Goal: Transaction & Acquisition: Purchase product/service

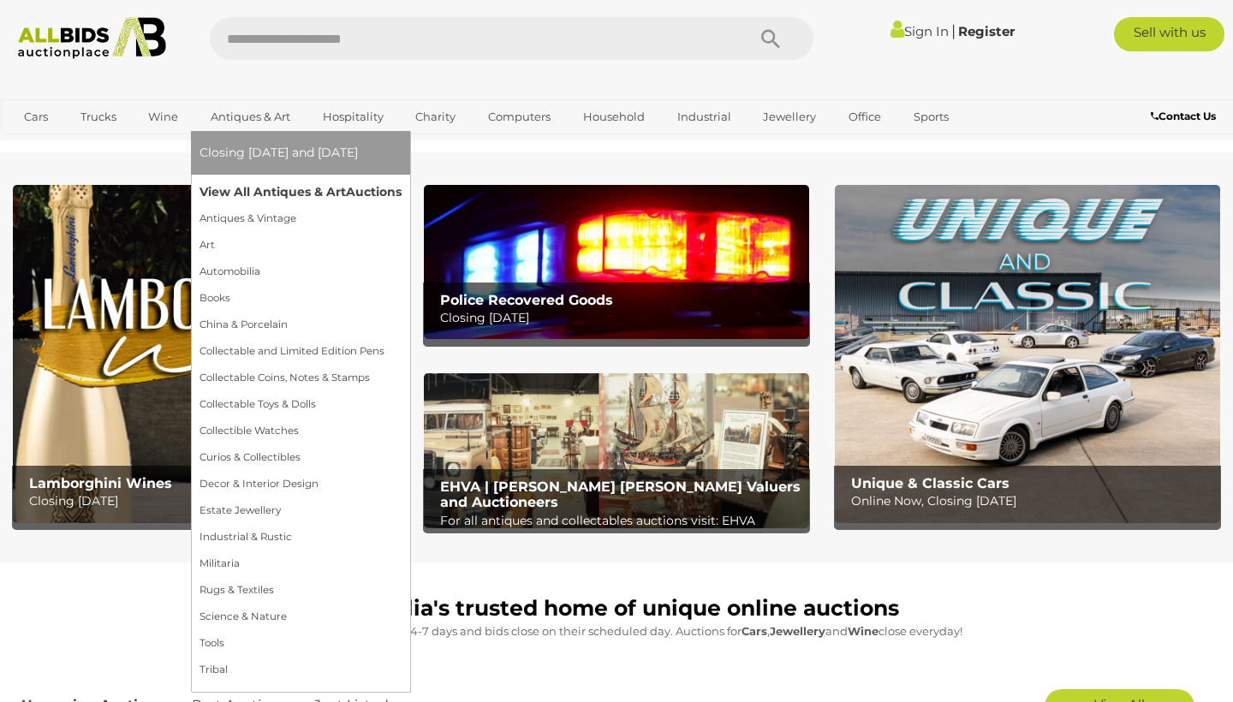
click at [270, 193] on link "View All Antiques & Art Auctions" at bounding box center [300, 192] width 202 height 27
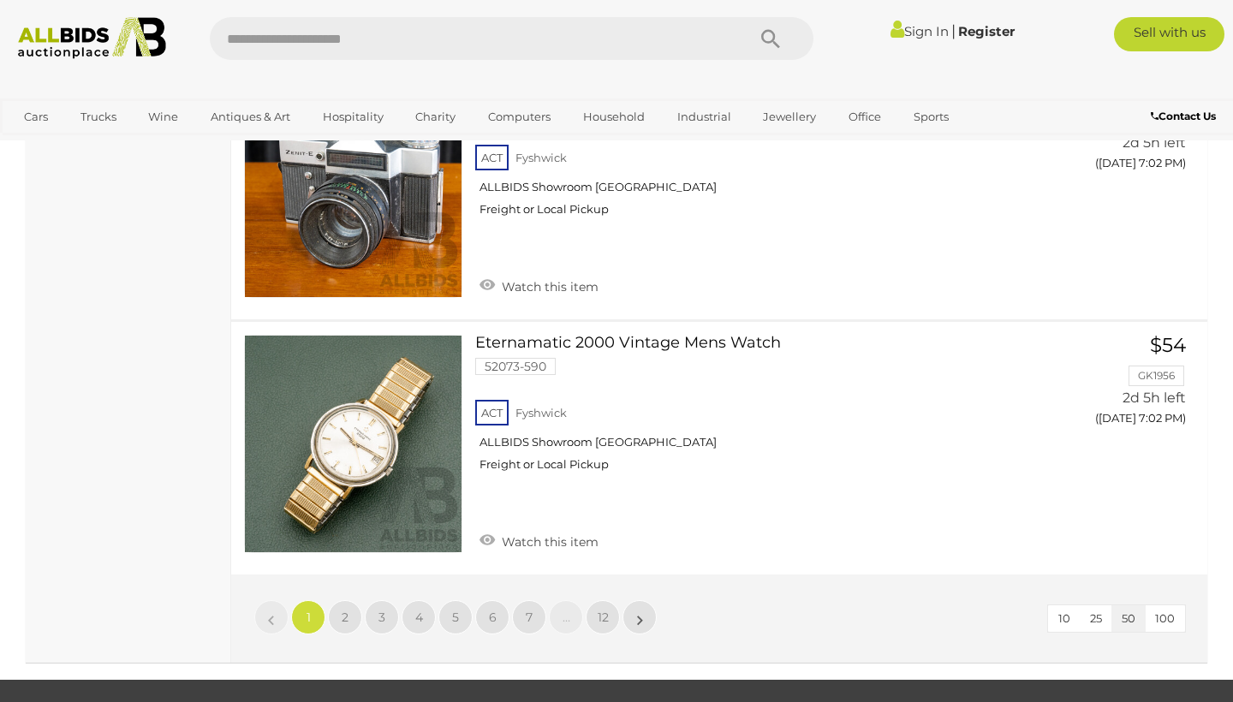
scroll to position [13106, 0]
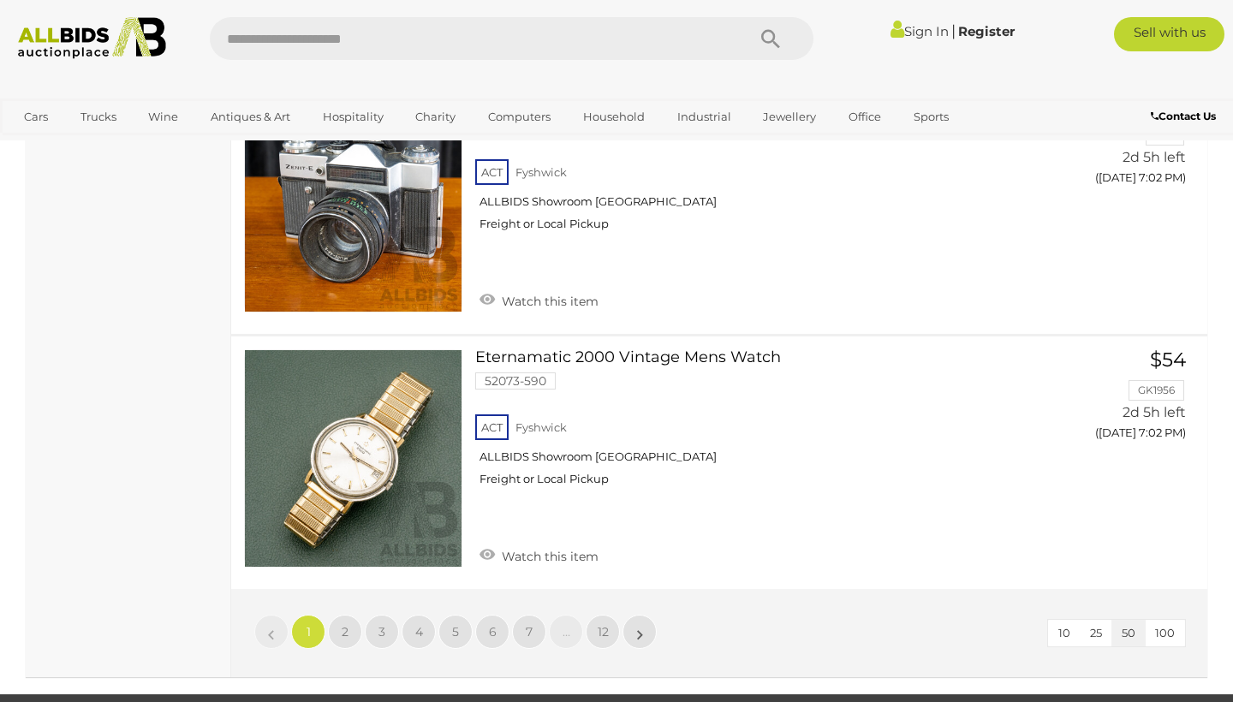
click at [1172, 626] on span "100" at bounding box center [1165, 633] width 20 height 14
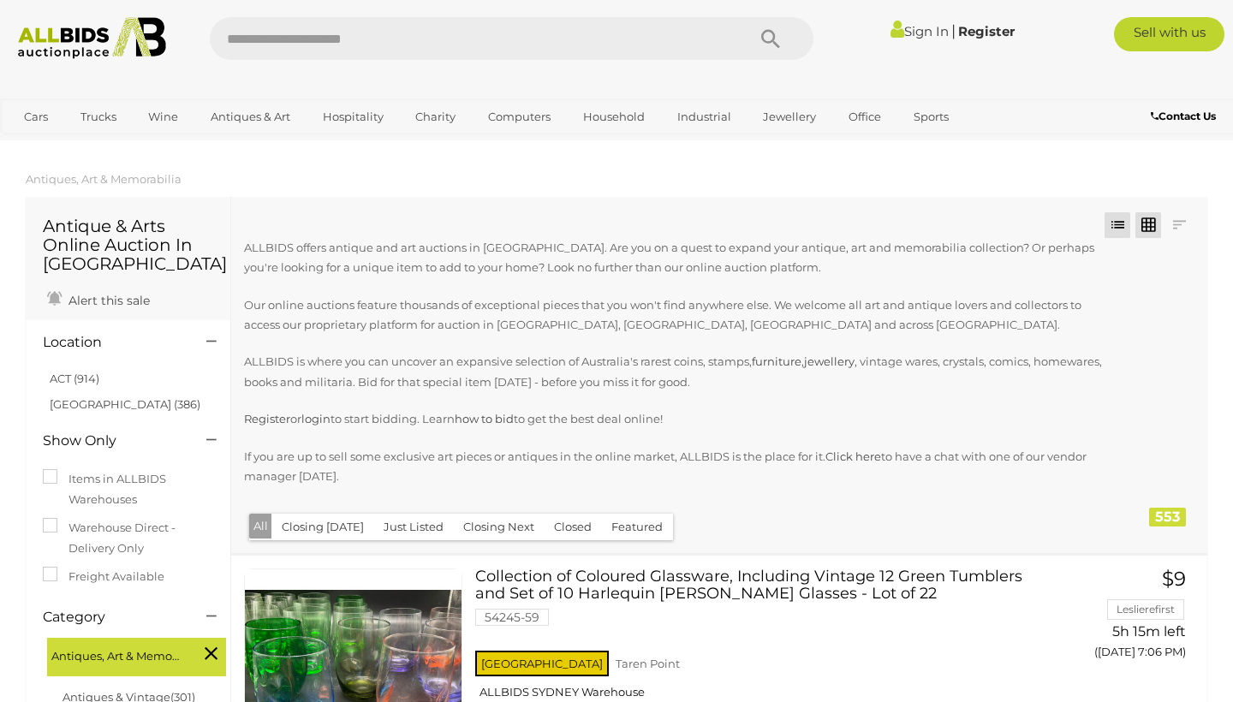
click at [1151, 223] on link at bounding box center [1148, 225] width 26 height 26
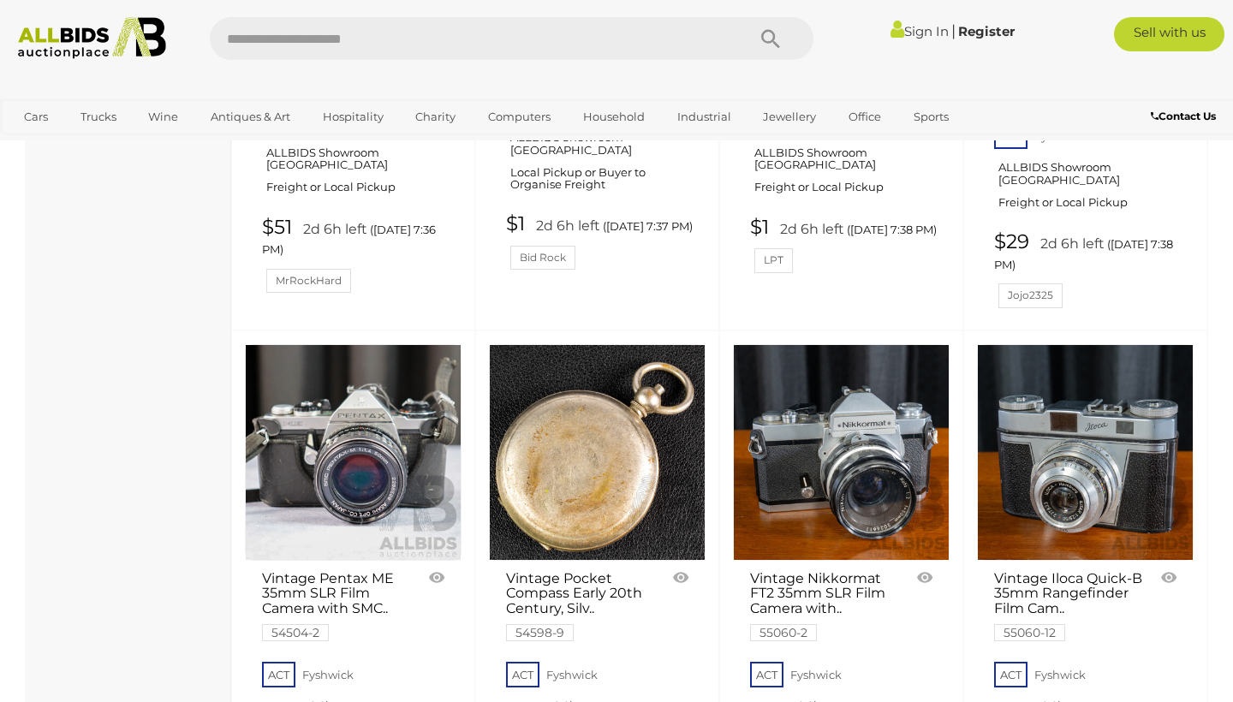
scroll to position [13591, 0]
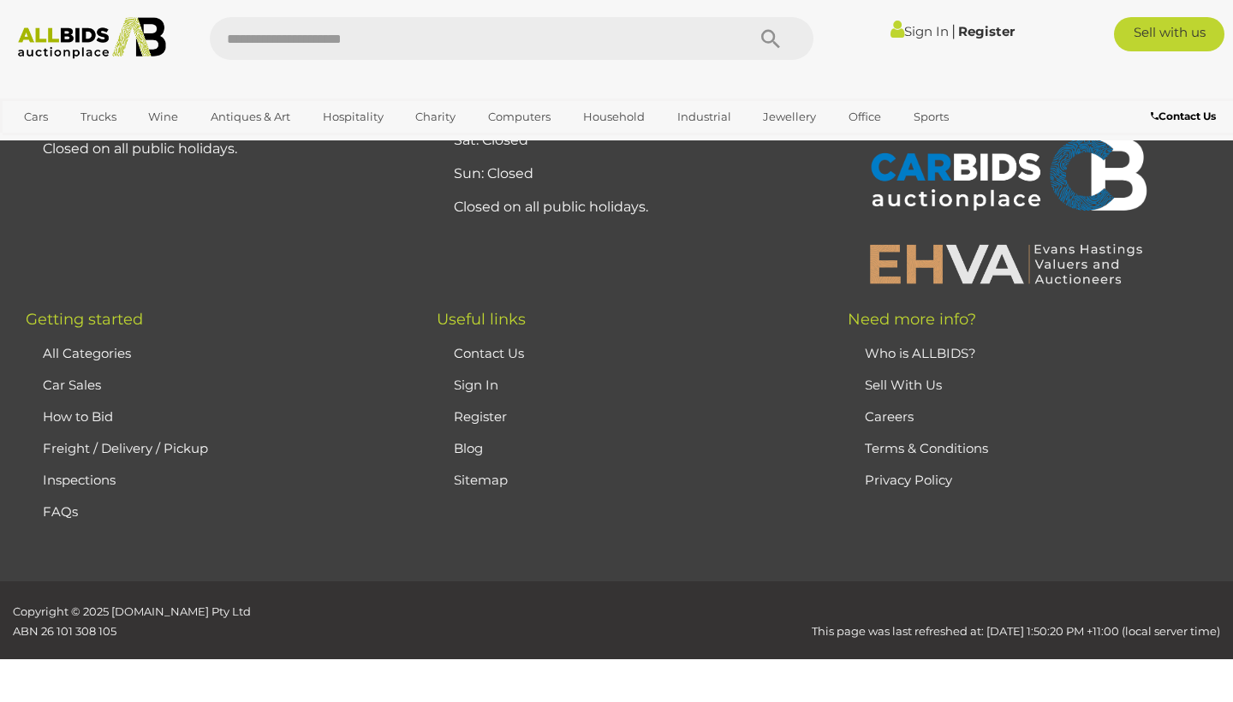
scroll to position [378, 0]
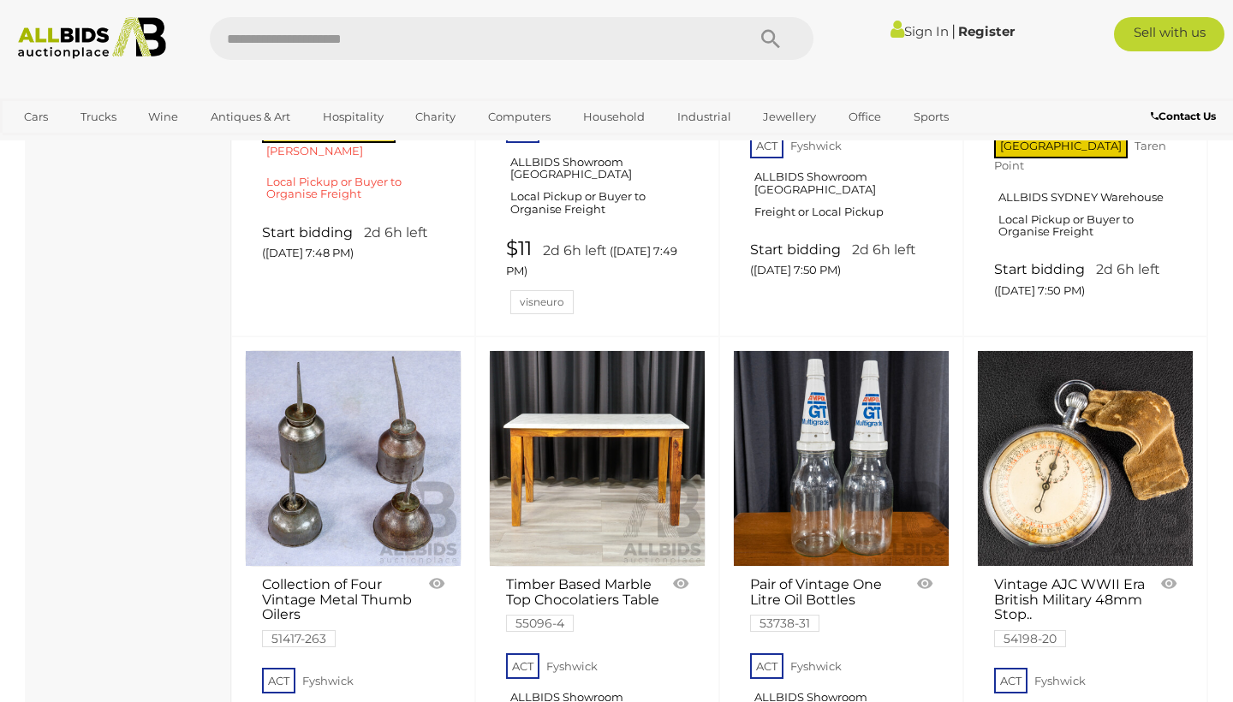
scroll to position [2442, 0]
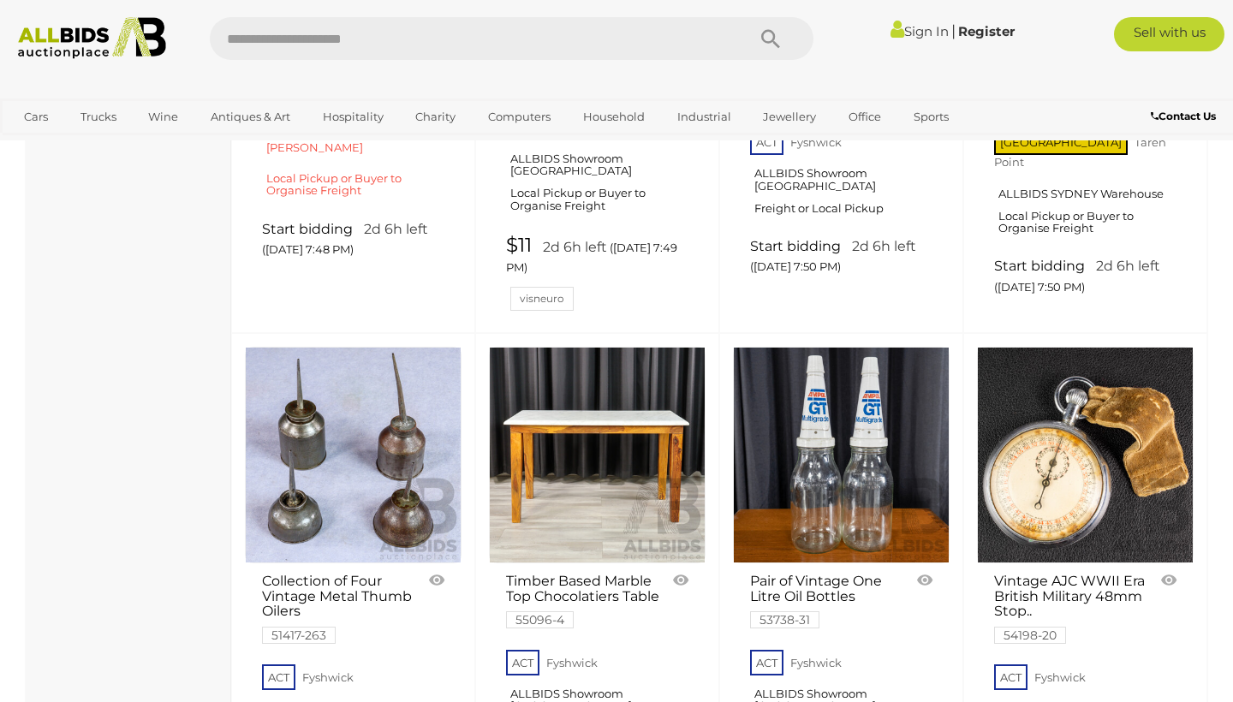
click at [603, 347] on link at bounding box center [597, 455] width 217 height 217
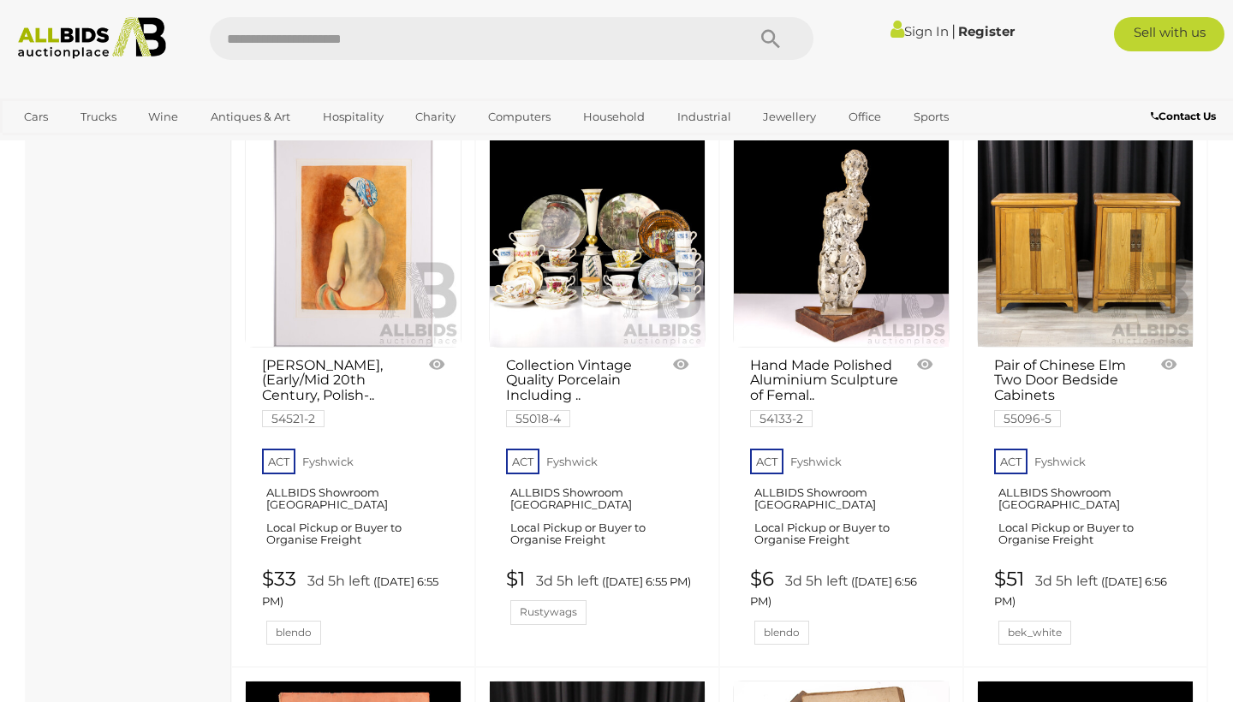
scroll to position [13198, 0]
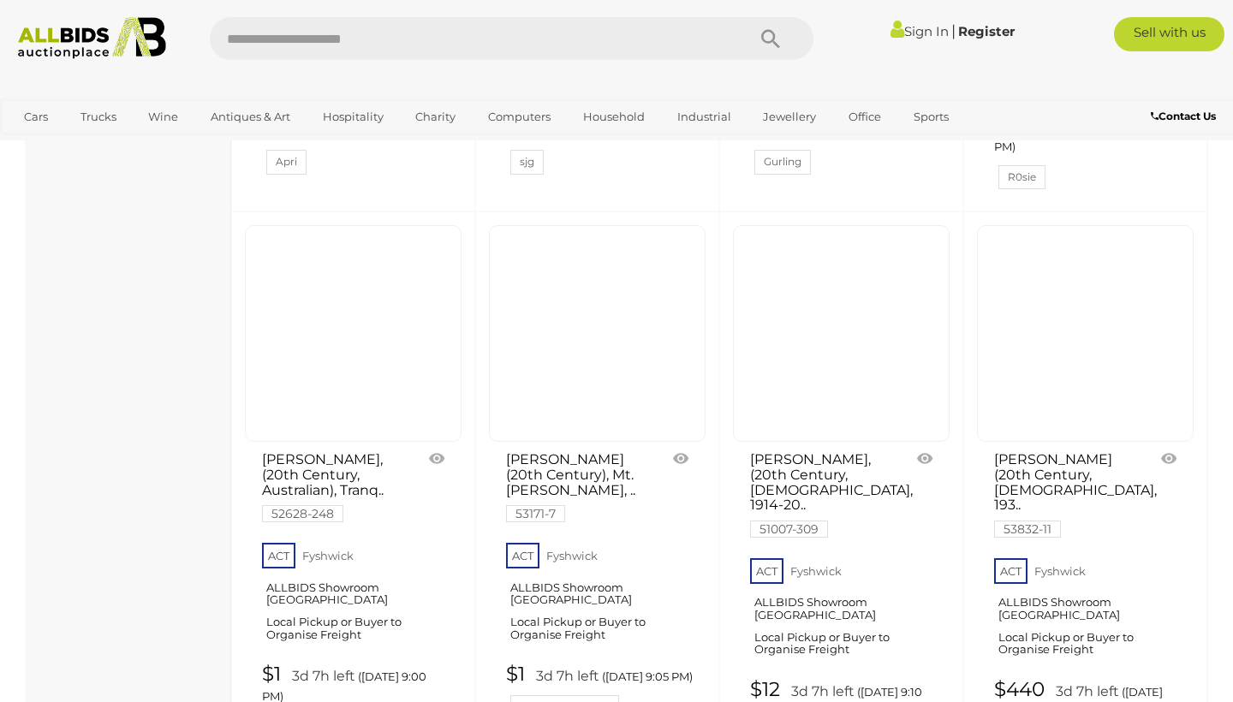
scroll to position [11473, 0]
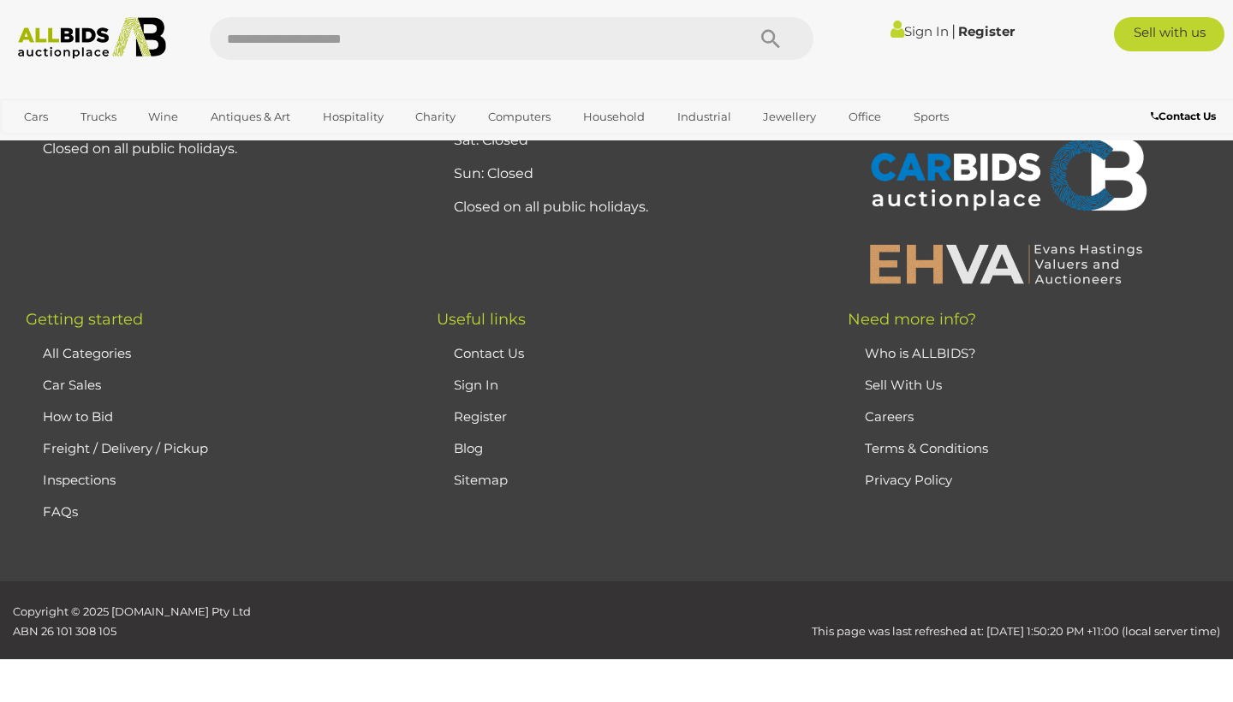
scroll to position [378, 0]
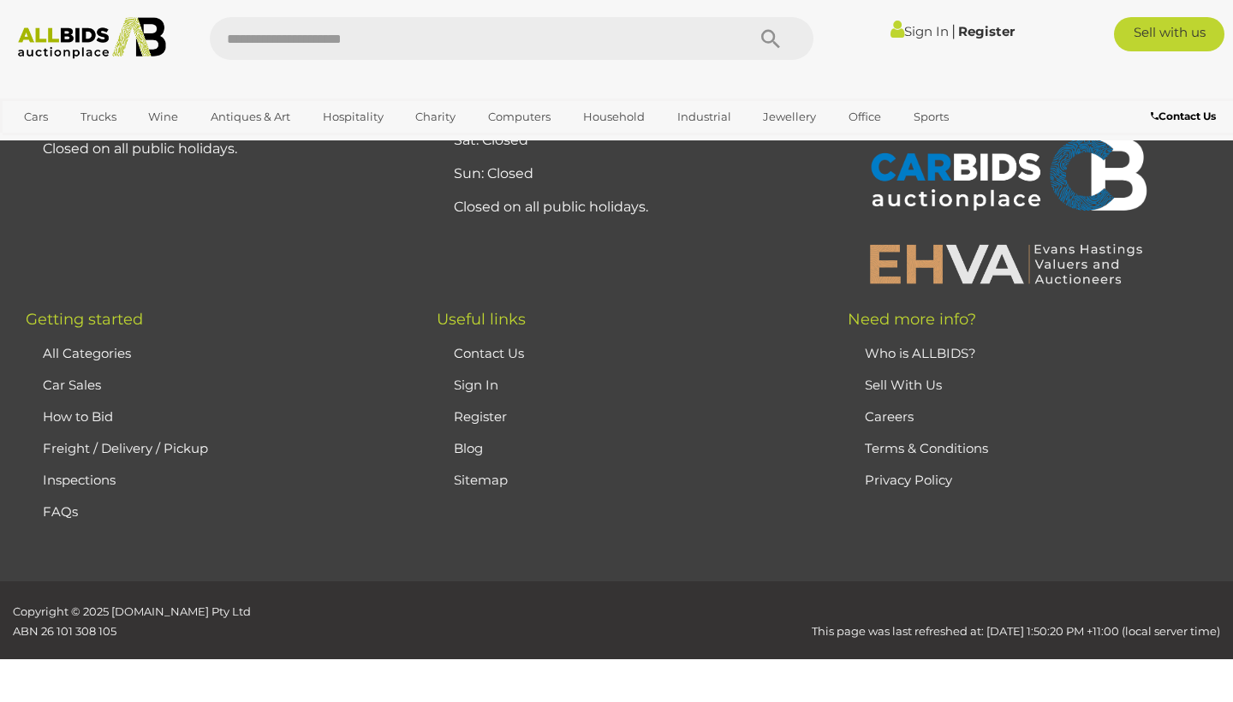
scroll to position [378, 0]
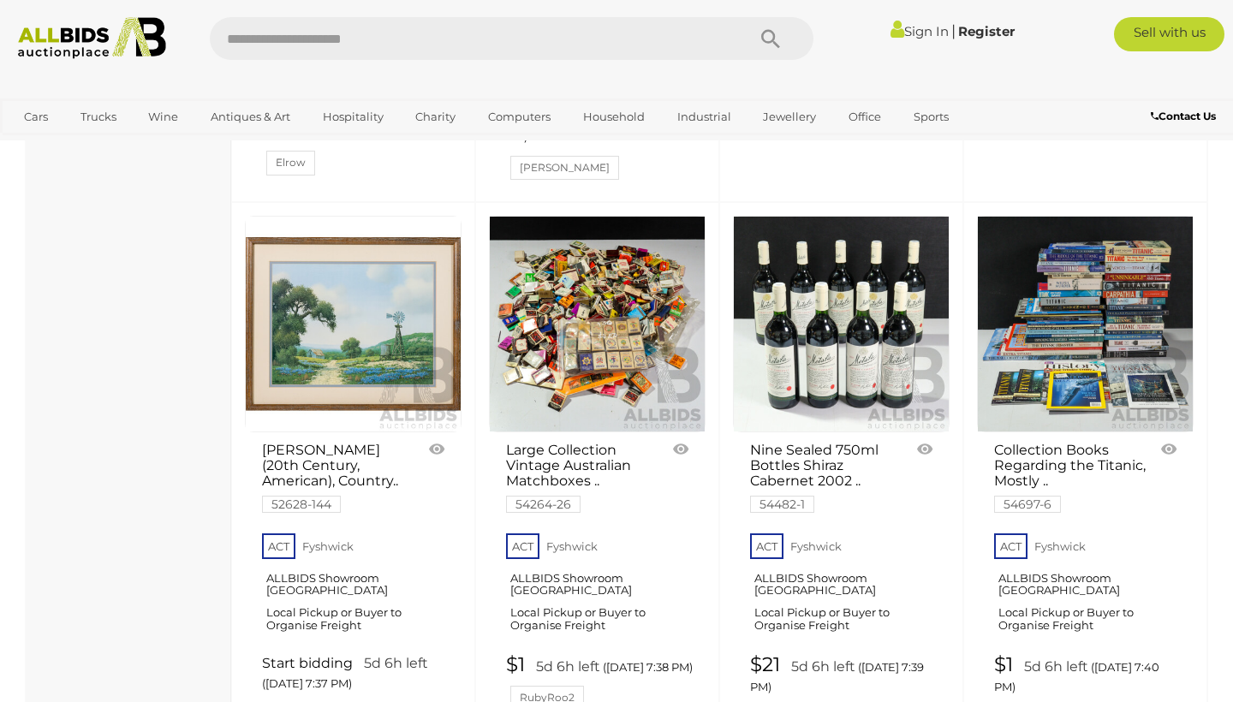
scroll to position [10776, 0]
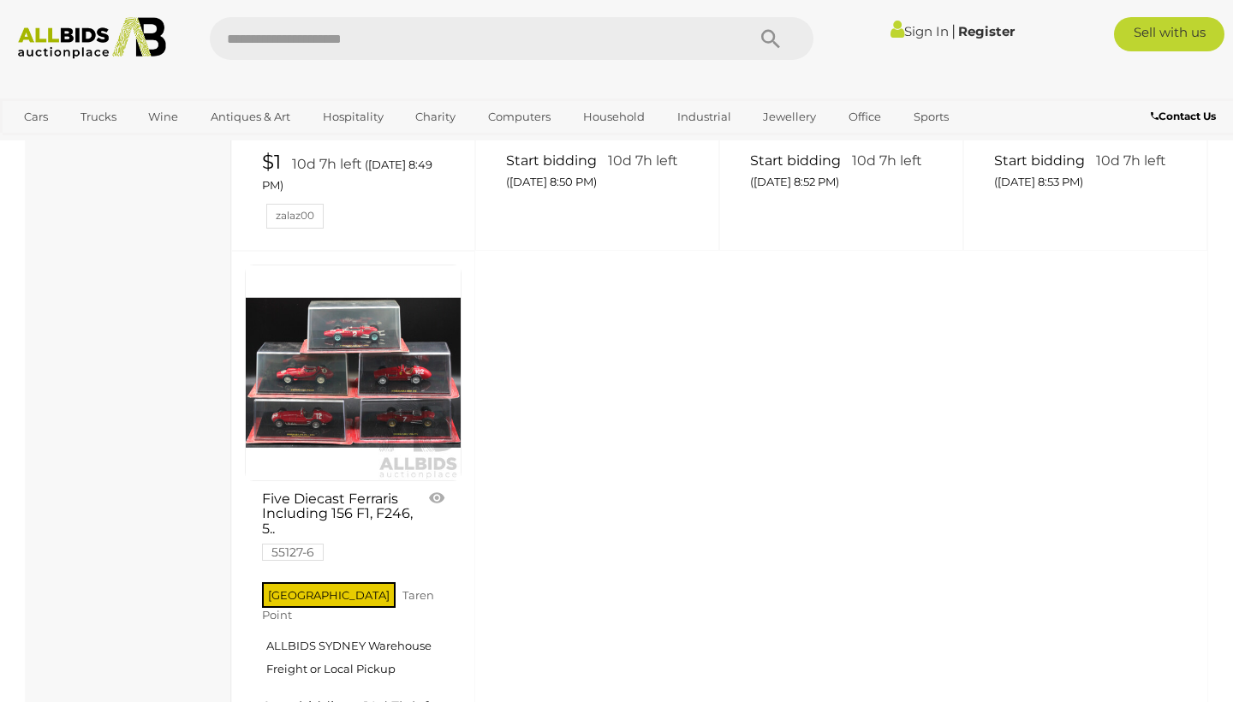
scroll to position [7100, 0]
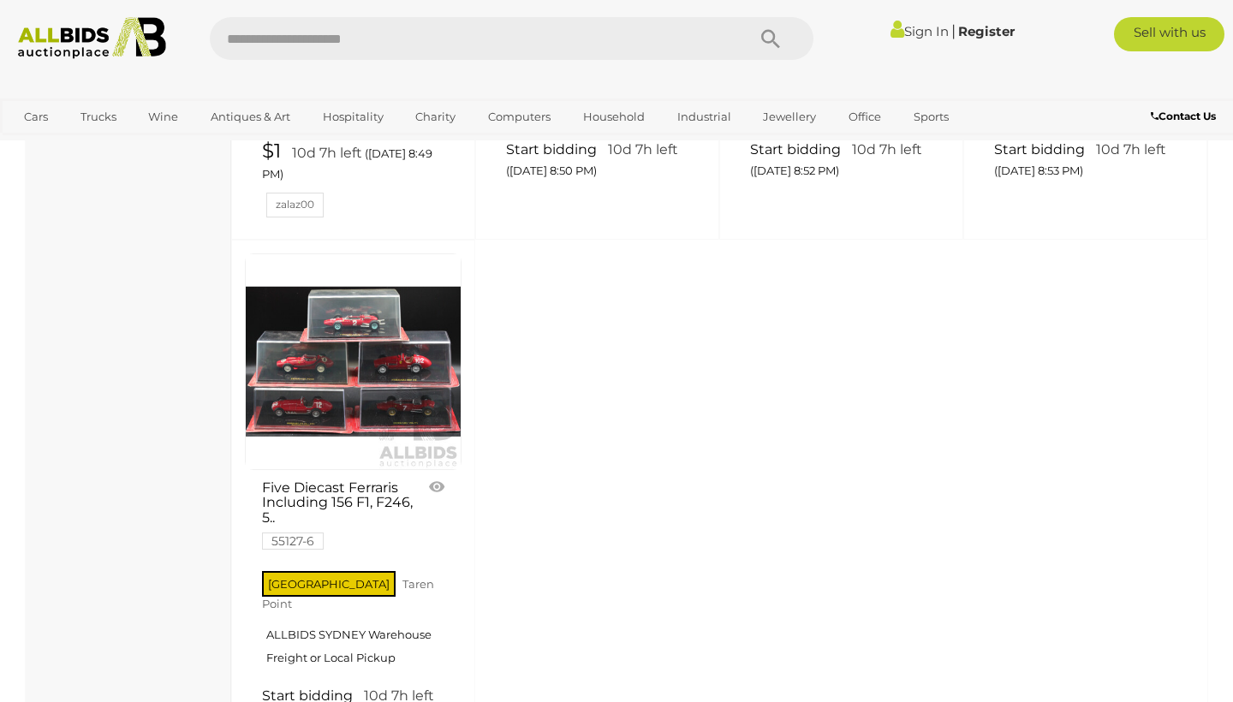
click at [845, 9] on div "Sign In |" at bounding box center [616, 32] width 1233 height 64
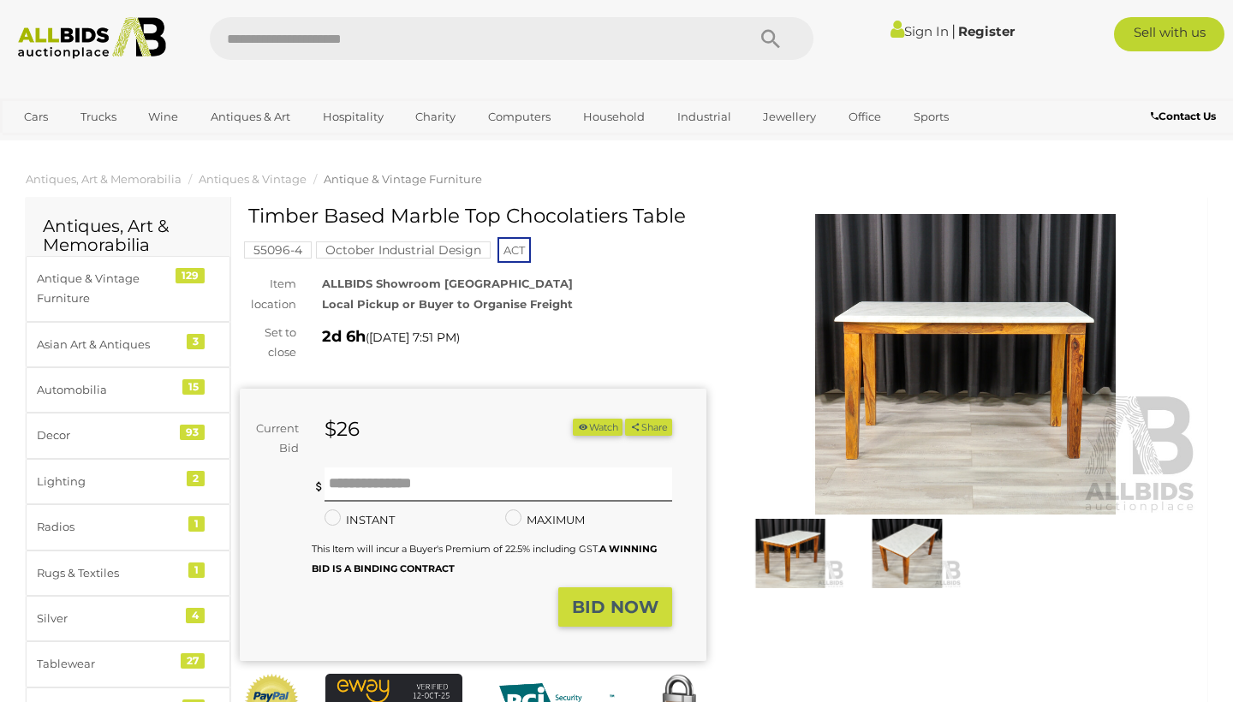
scroll to position [1, 0]
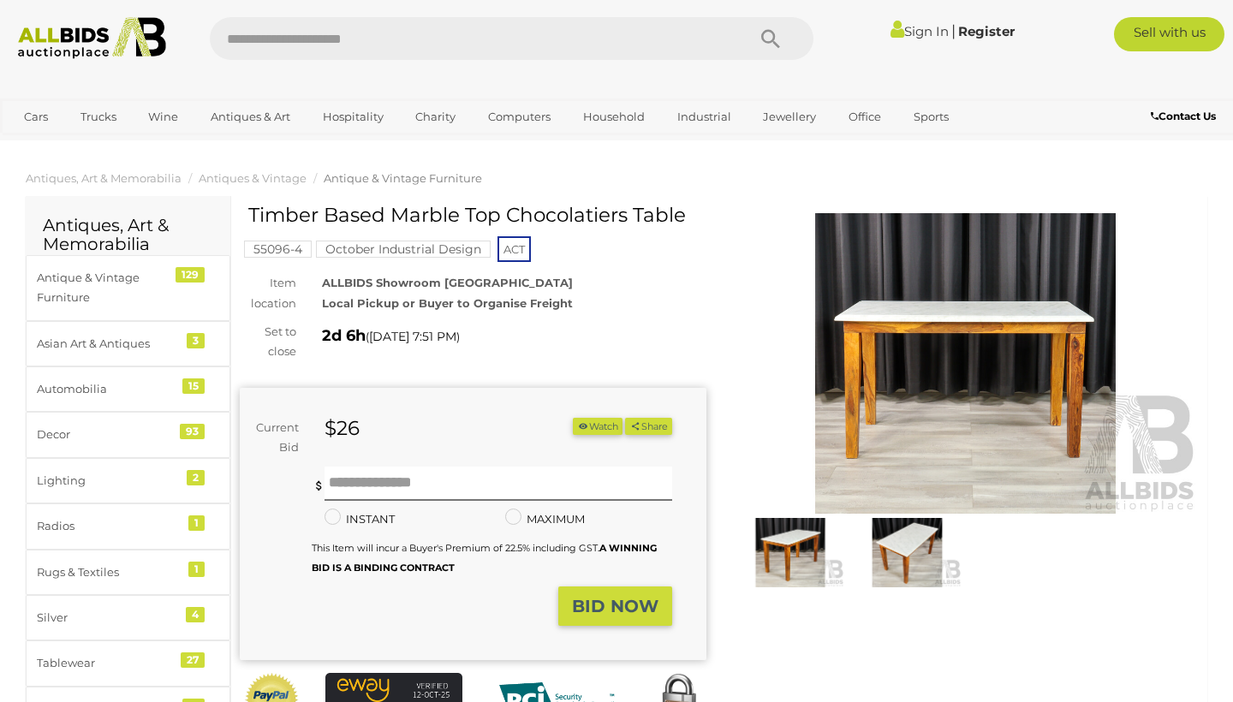
click at [915, 553] on img at bounding box center [907, 552] width 108 height 69
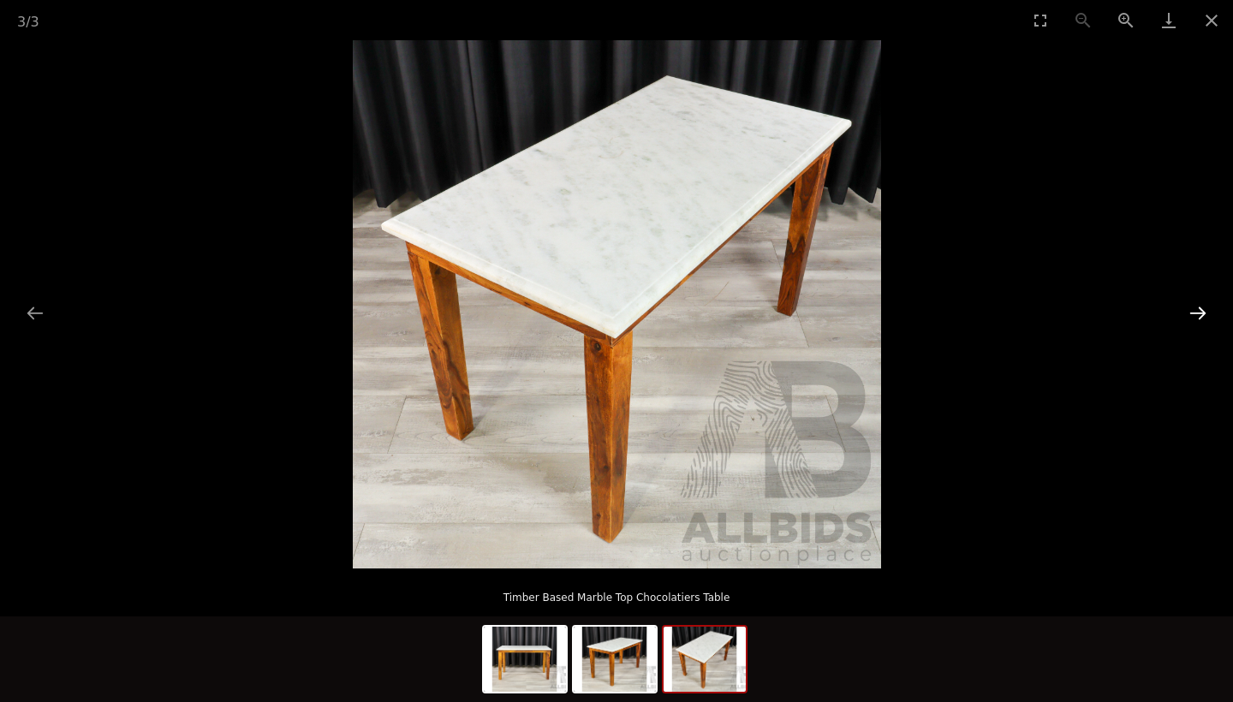
click at [1192, 313] on button "Next slide" at bounding box center [1198, 312] width 36 height 33
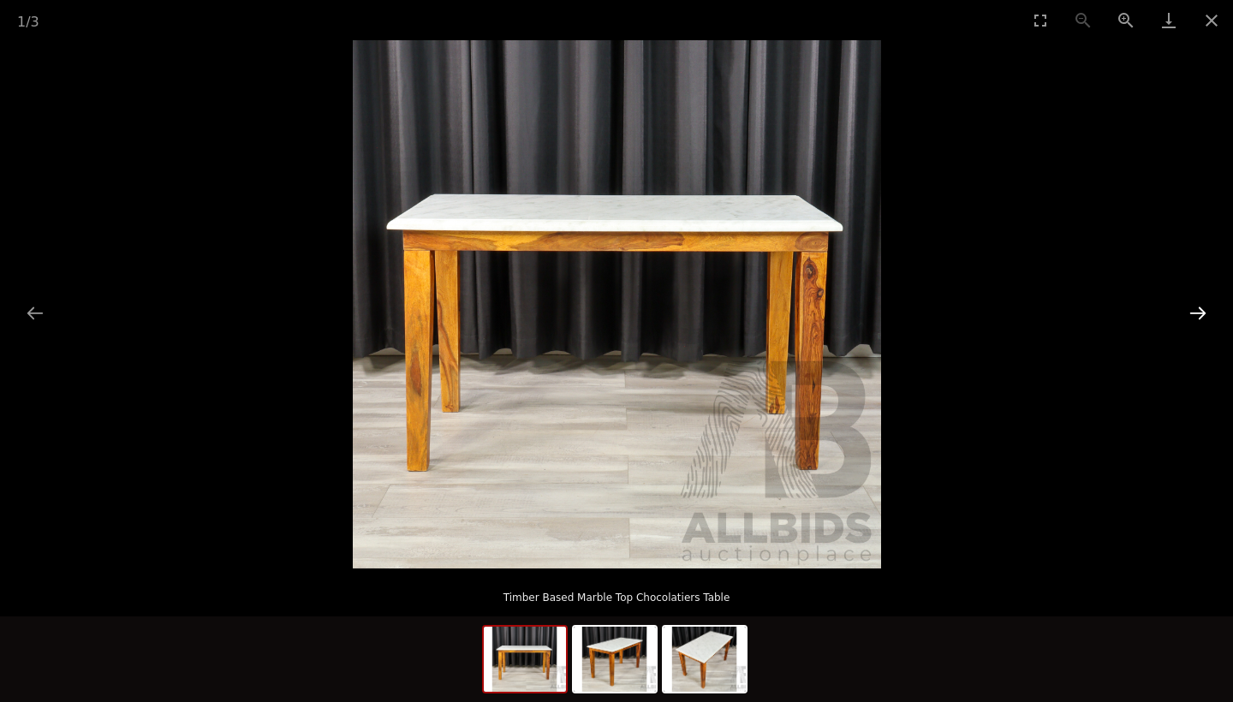
click at [1192, 313] on button "Next slide" at bounding box center [1198, 312] width 36 height 33
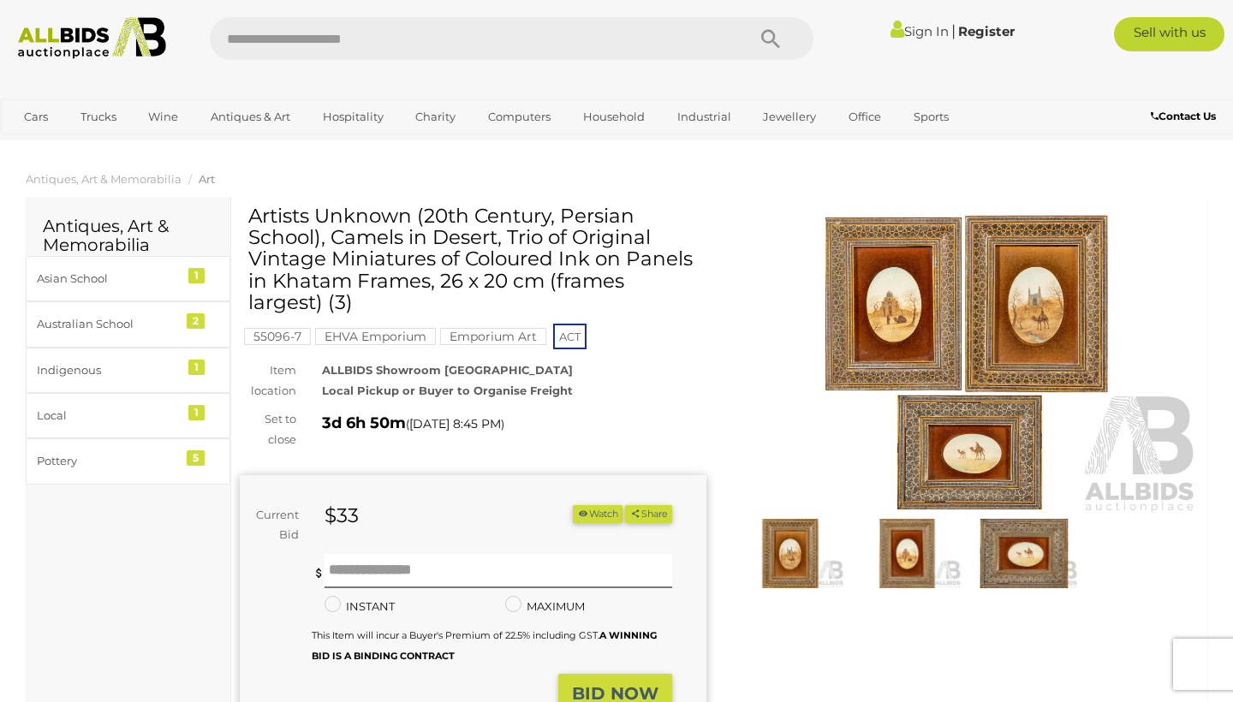
click at [858, 398] on img at bounding box center [965, 364] width 467 height 300
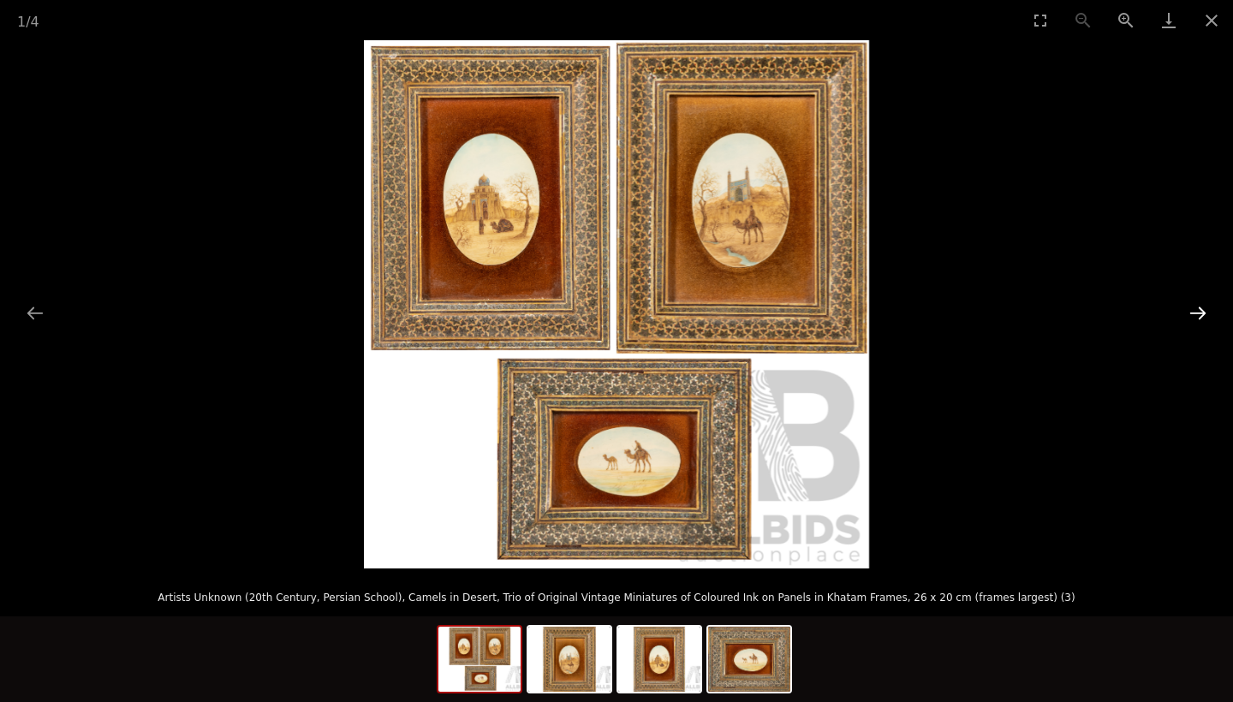
click at [1203, 315] on button "Next slide" at bounding box center [1198, 312] width 36 height 33
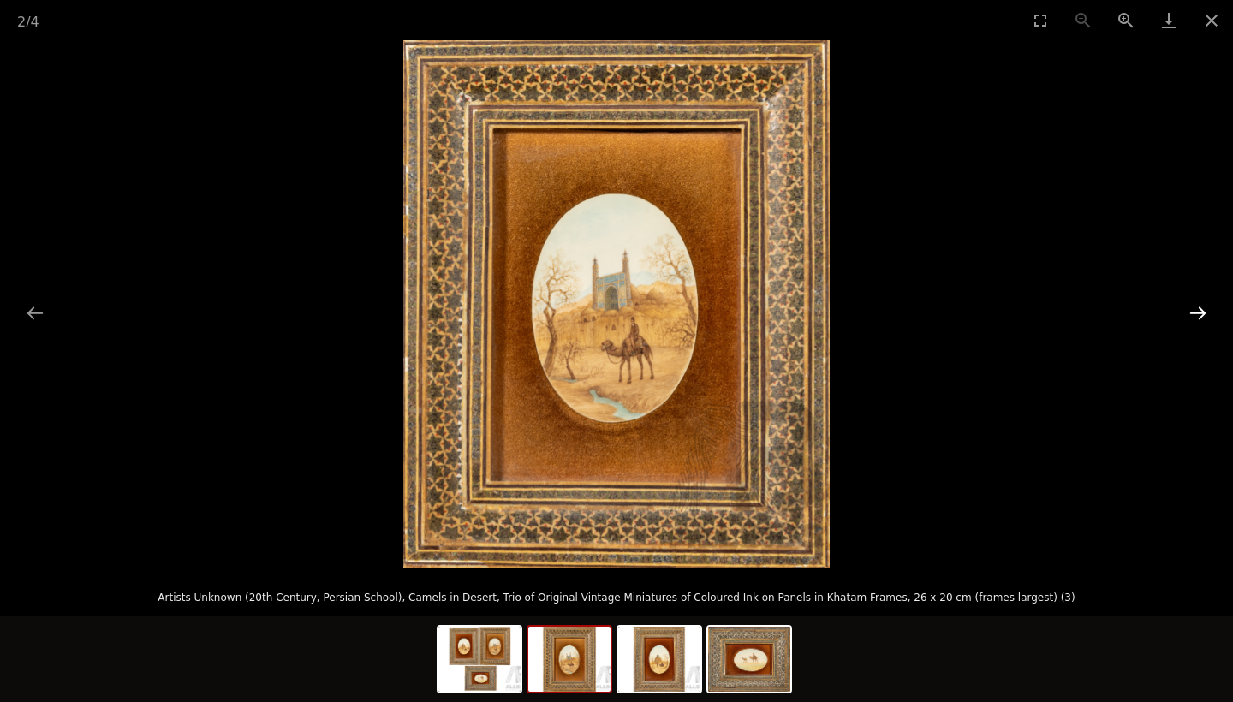
click at [1203, 315] on button "Next slide" at bounding box center [1198, 312] width 36 height 33
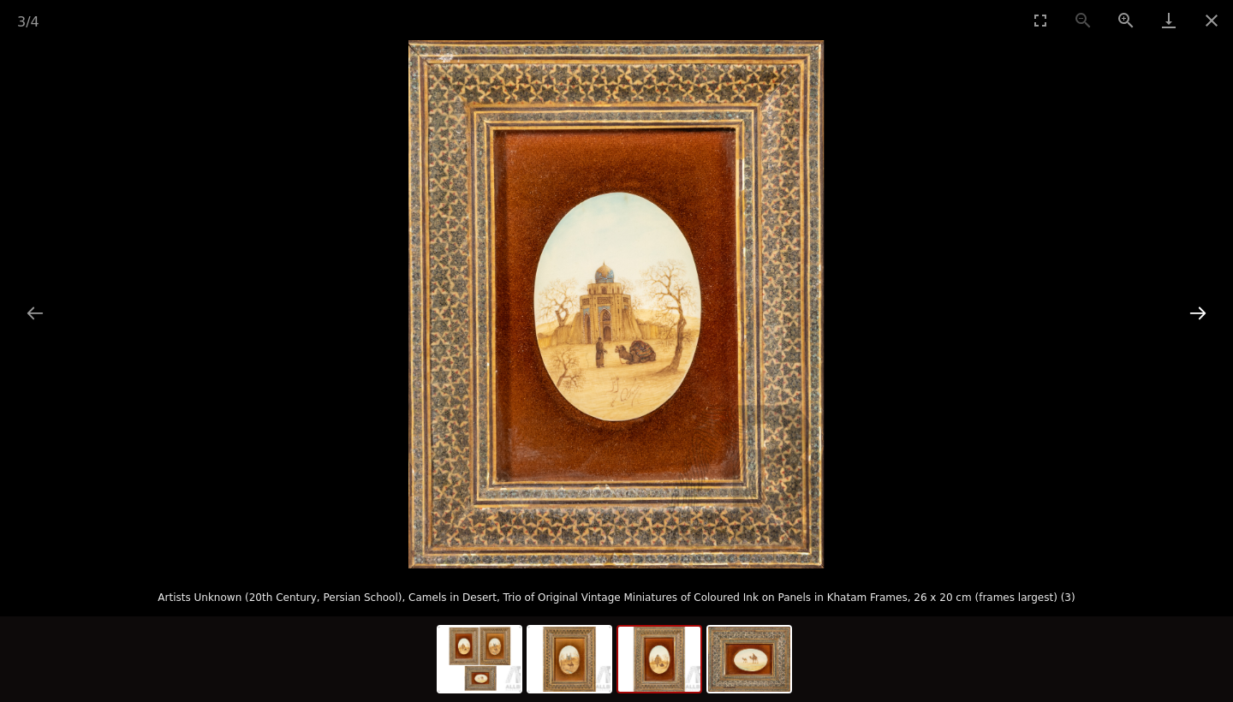
click at [1203, 315] on button "Next slide" at bounding box center [1198, 312] width 36 height 33
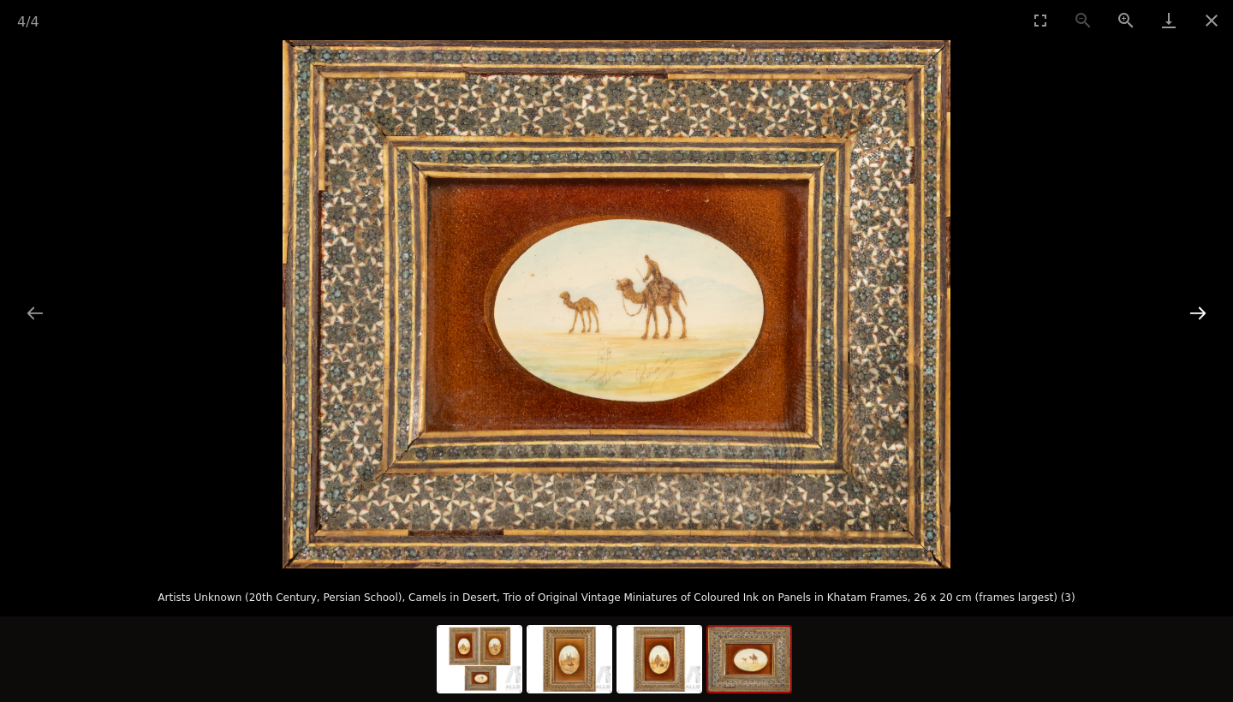
click at [1193, 311] on button "Next slide" at bounding box center [1198, 312] width 36 height 33
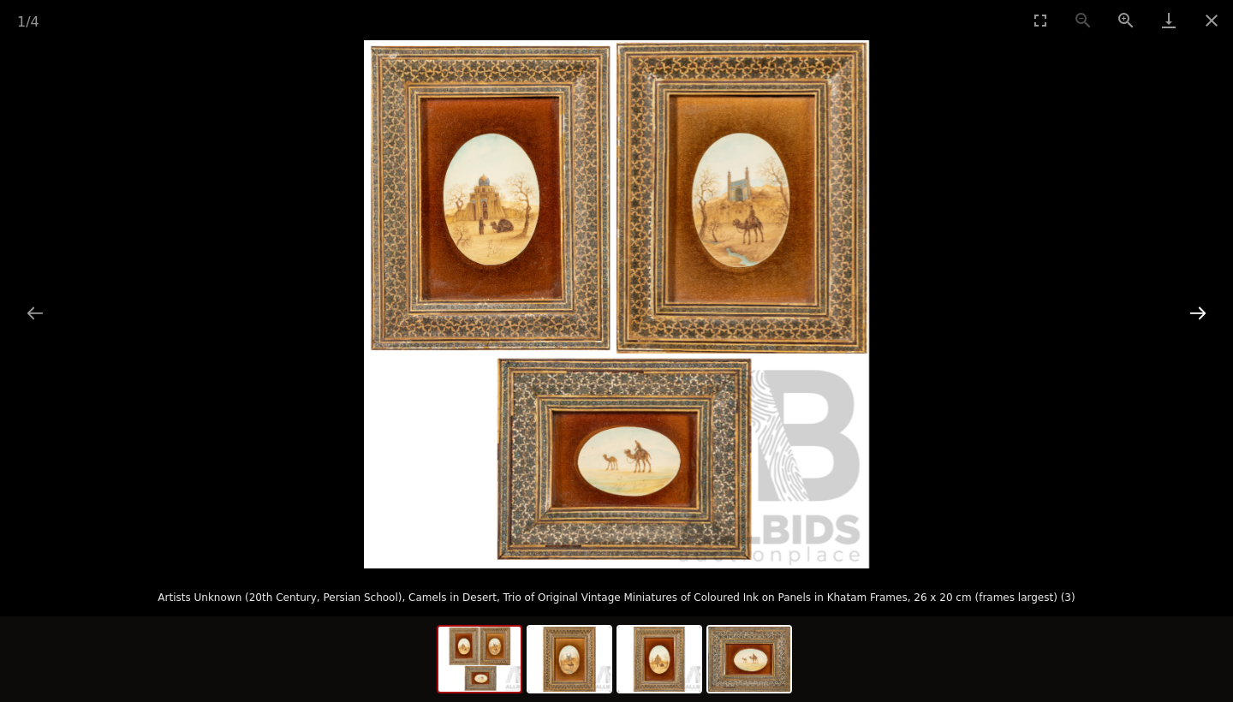
click at [1193, 311] on button "Next slide" at bounding box center [1198, 312] width 36 height 33
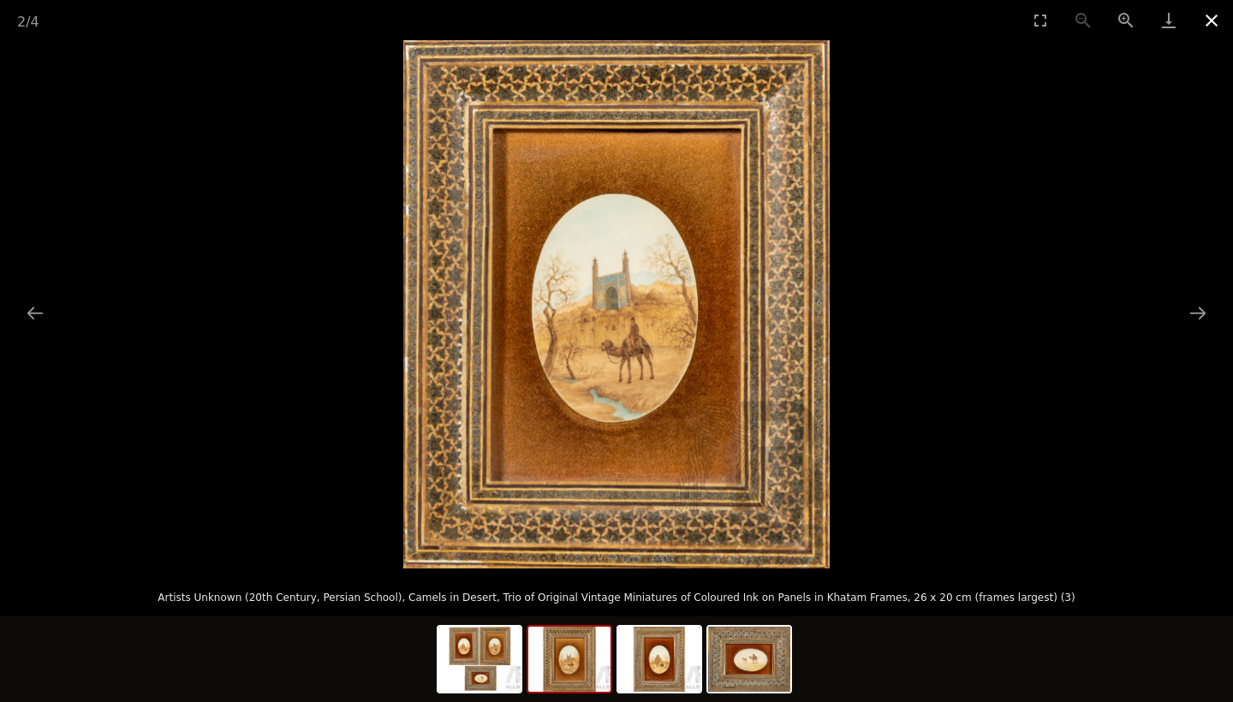
click at [1214, 13] on button "Close gallery" at bounding box center [1211, 20] width 43 height 40
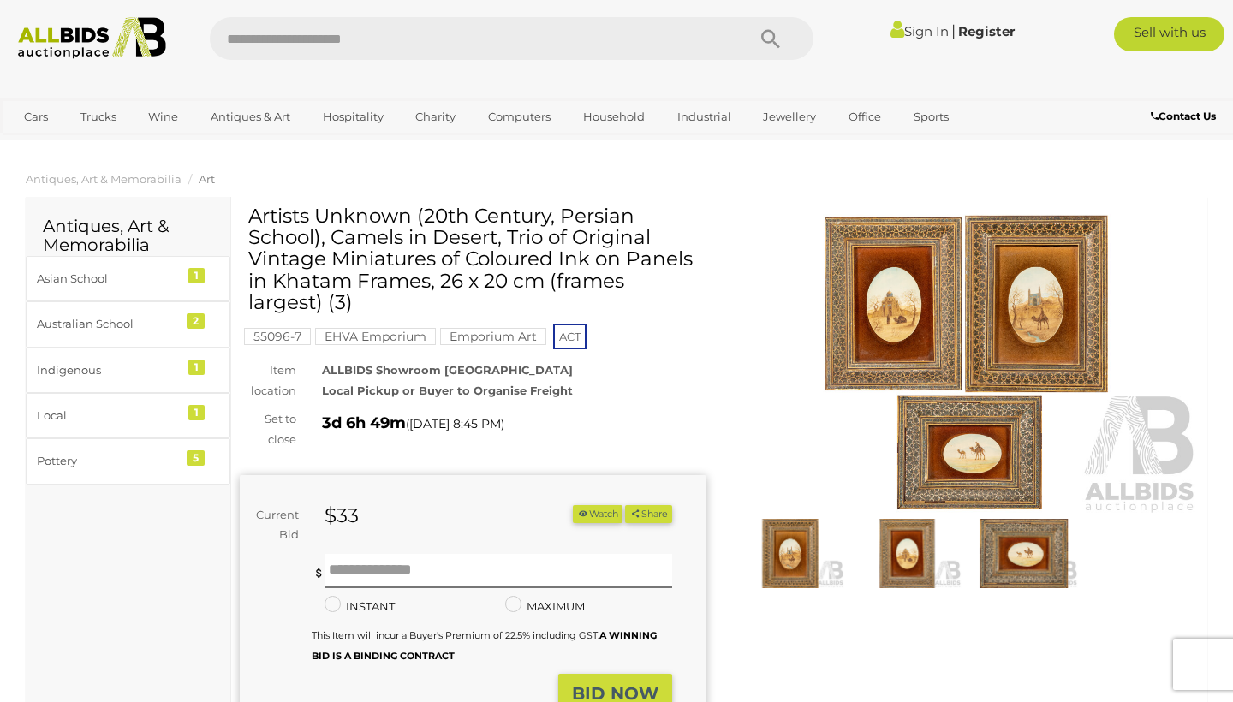
click at [938, 443] on img at bounding box center [965, 364] width 467 height 300
